Goal: Use online tool/utility: Utilize a website feature to perform a specific function

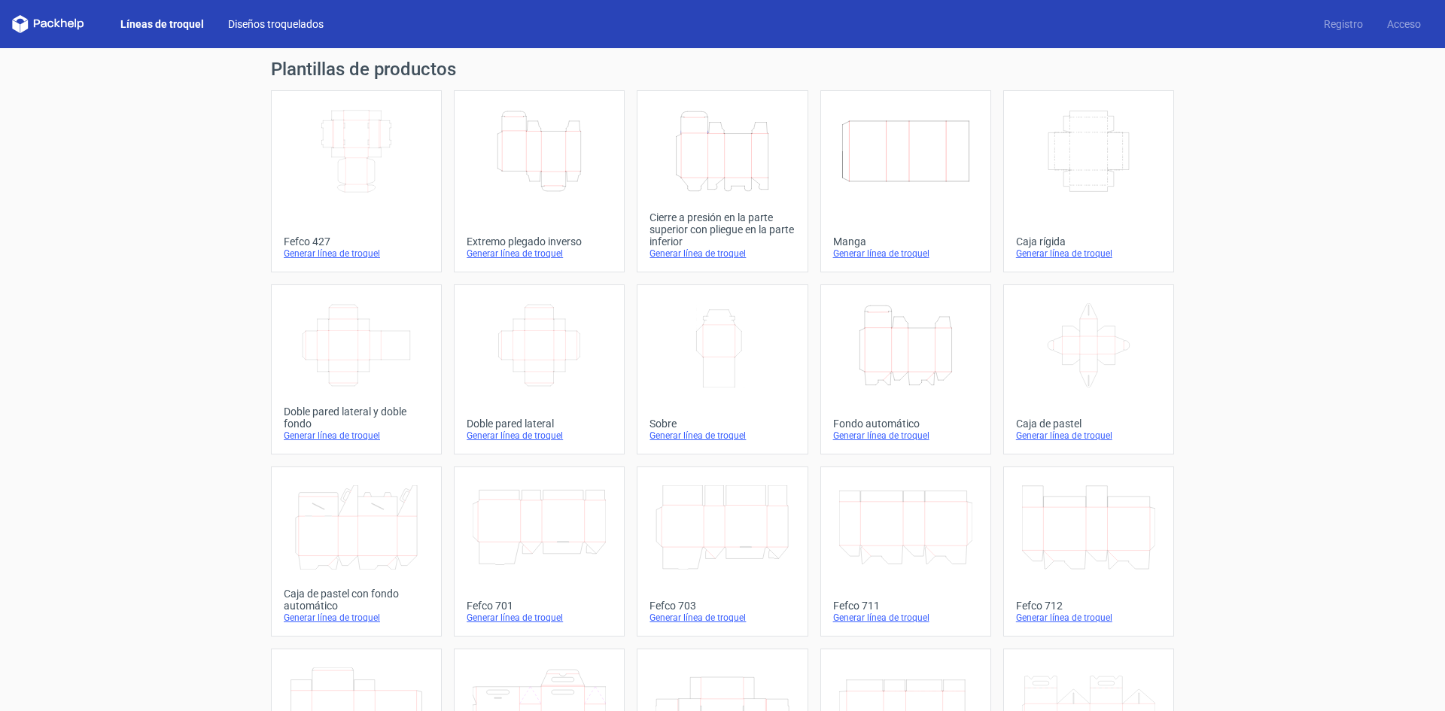
click at [281, 24] on font "Diseños troquelados" at bounding box center [276, 24] width 96 height 12
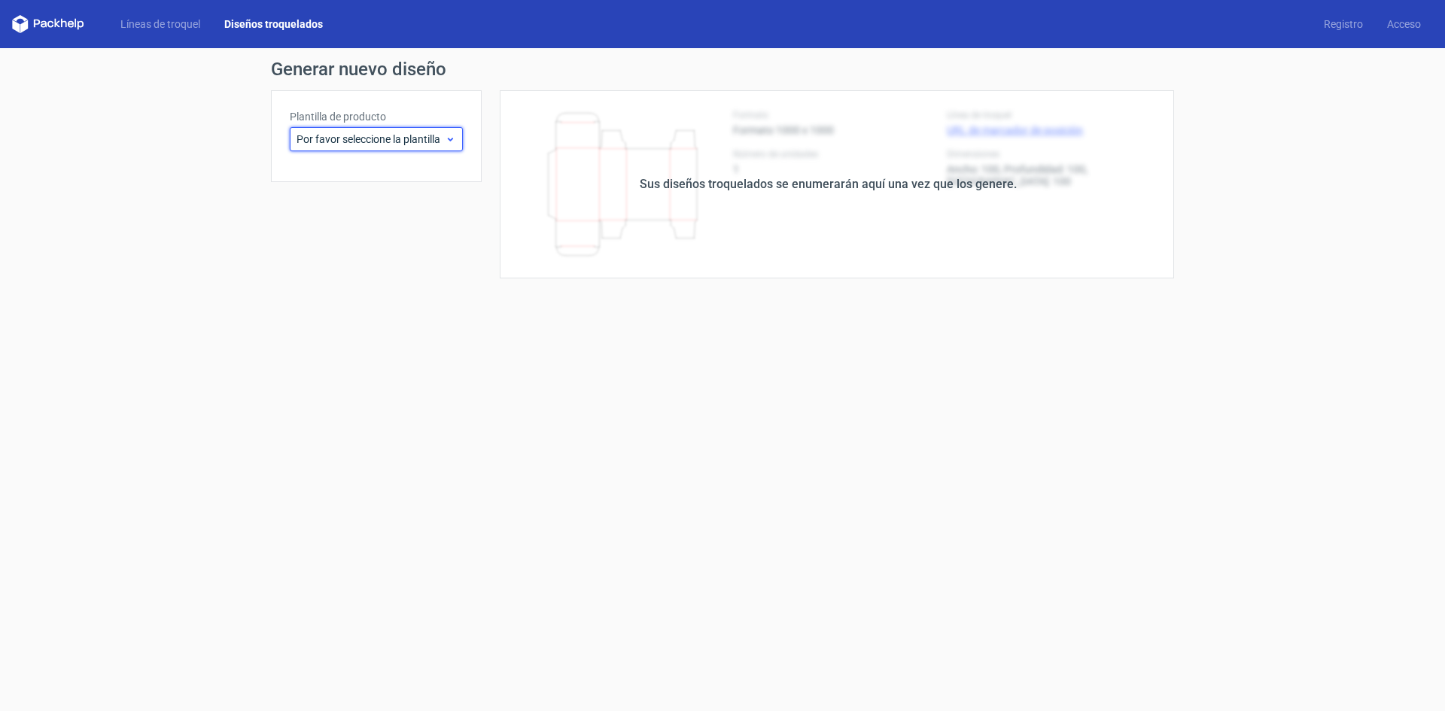
click at [443, 141] on span "Por favor seleccione la plantilla" at bounding box center [371, 139] width 148 height 15
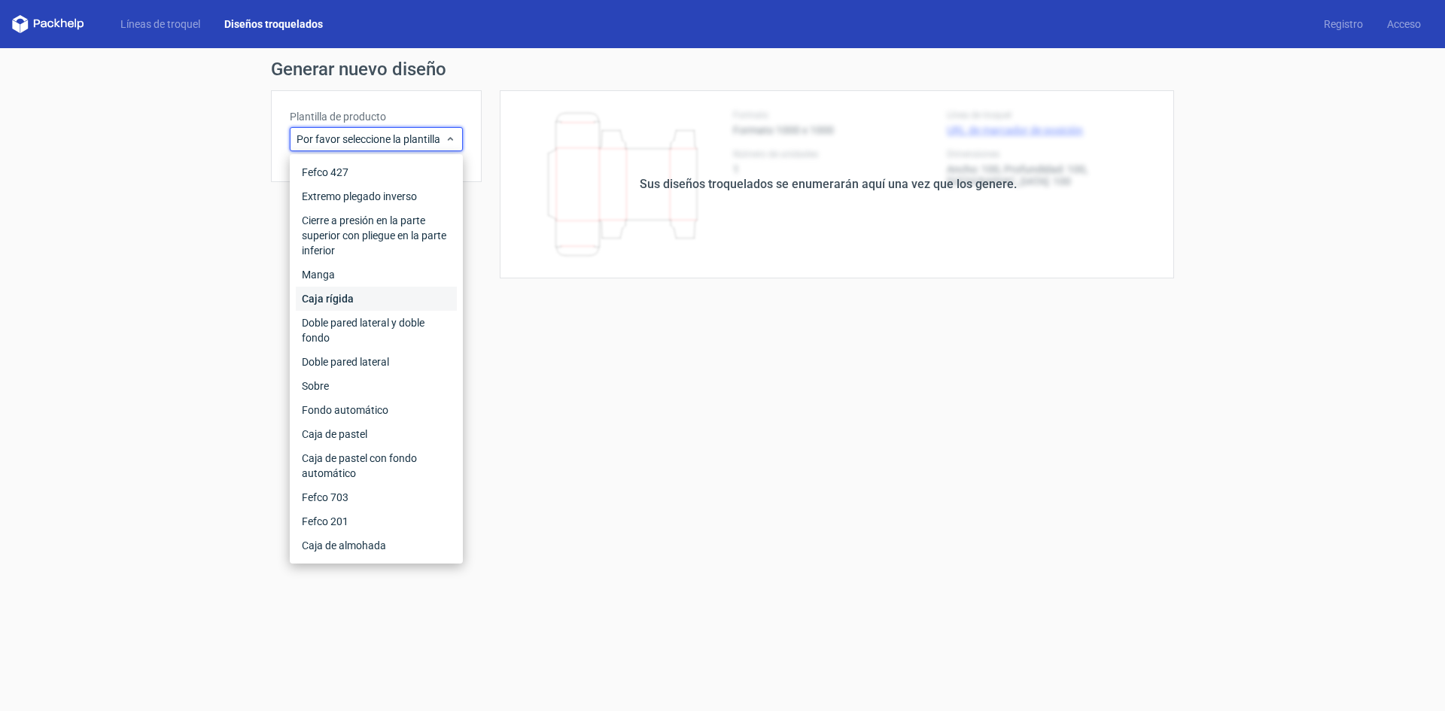
click at [349, 301] on font "Caja rígida" at bounding box center [328, 299] width 52 height 12
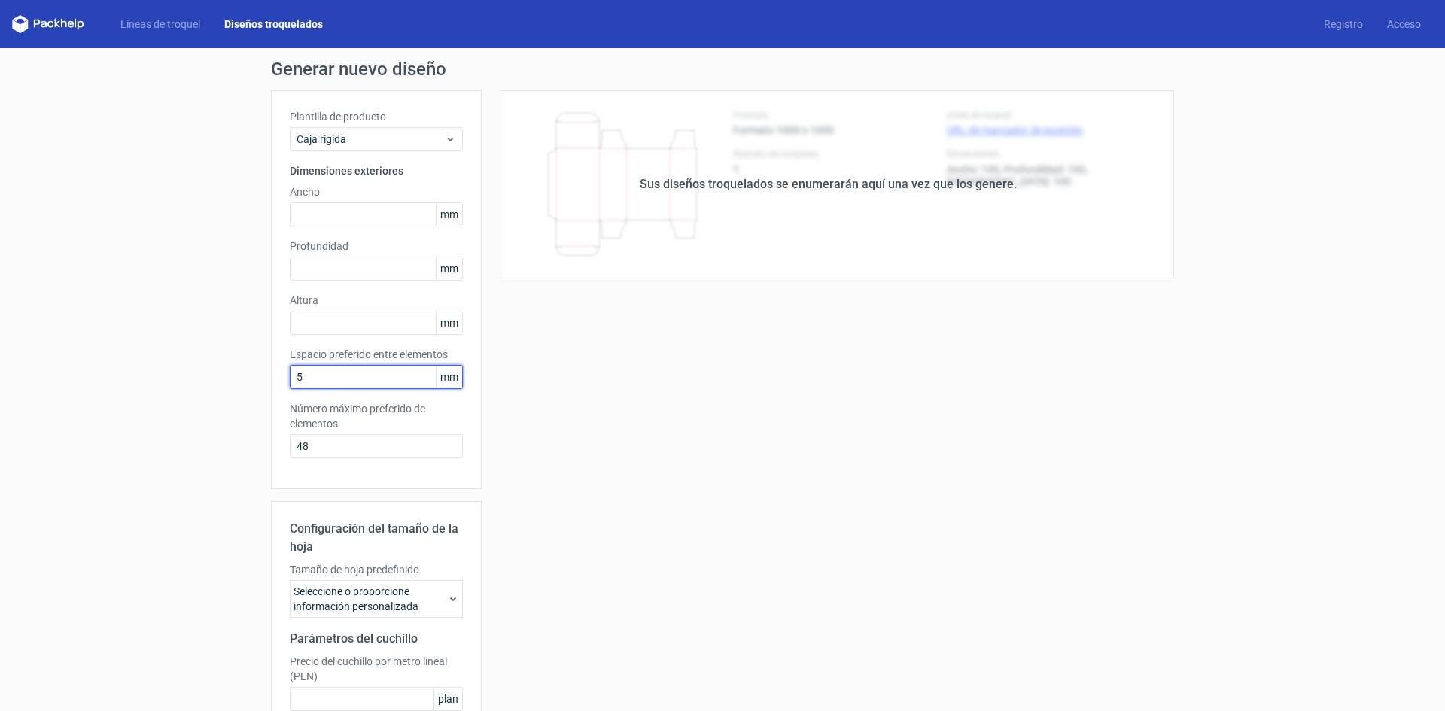
drag, startPoint x: 270, startPoint y: 375, endPoint x: 232, endPoint y: 375, distance: 38.4
click at [235, 375] on div "Generar nuevo diseño Plantilla de producto Caja rígida Dimensiones exteriores A…" at bounding box center [722, 460] width 1445 height 824
type input "3"
click at [640, 325] on div "Sus diseños troquelados se enumerarán aquí una vez que los genere. Height Depth…" at bounding box center [828, 475] width 692 height 770
click at [445, 135] on icon at bounding box center [450, 139] width 11 height 12
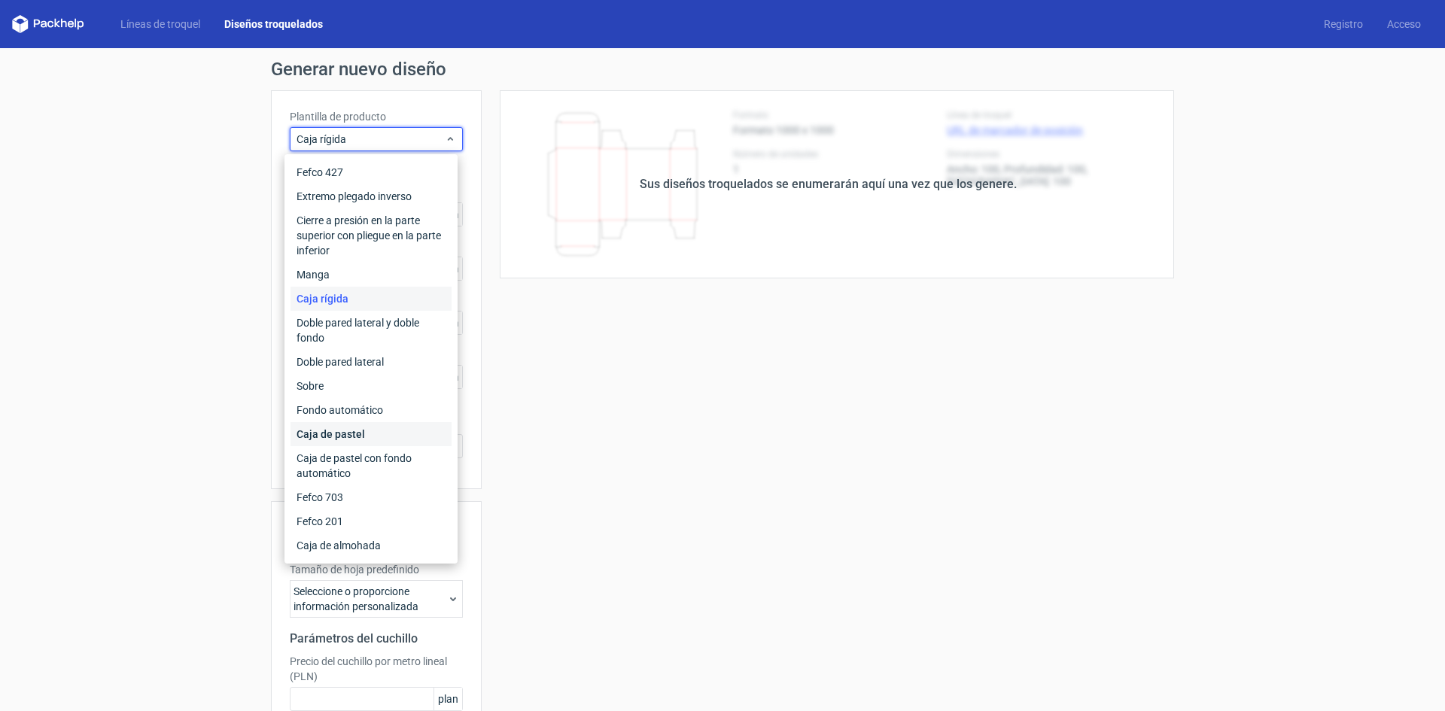
click at [399, 431] on div "Caja de pastel" at bounding box center [371, 434] width 161 height 24
